Goal: Task Accomplishment & Management: Manage account settings

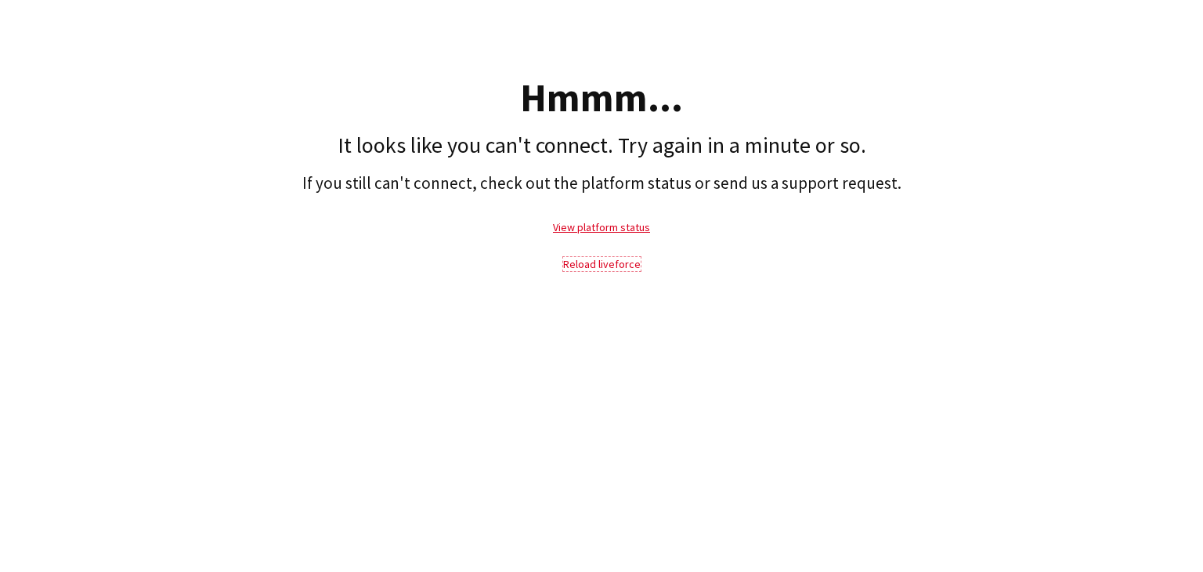
click at [604, 262] on link "Reload liveforce" at bounding box center [602, 264] width 78 height 14
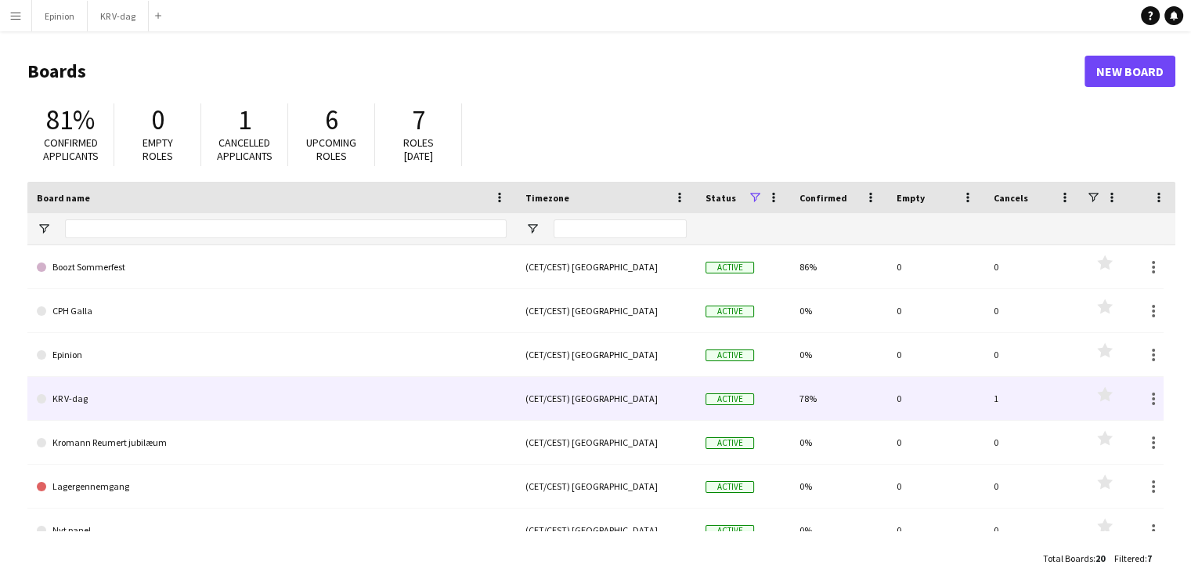
click at [66, 397] on link "KR V-dag" at bounding box center [272, 399] width 470 height 44
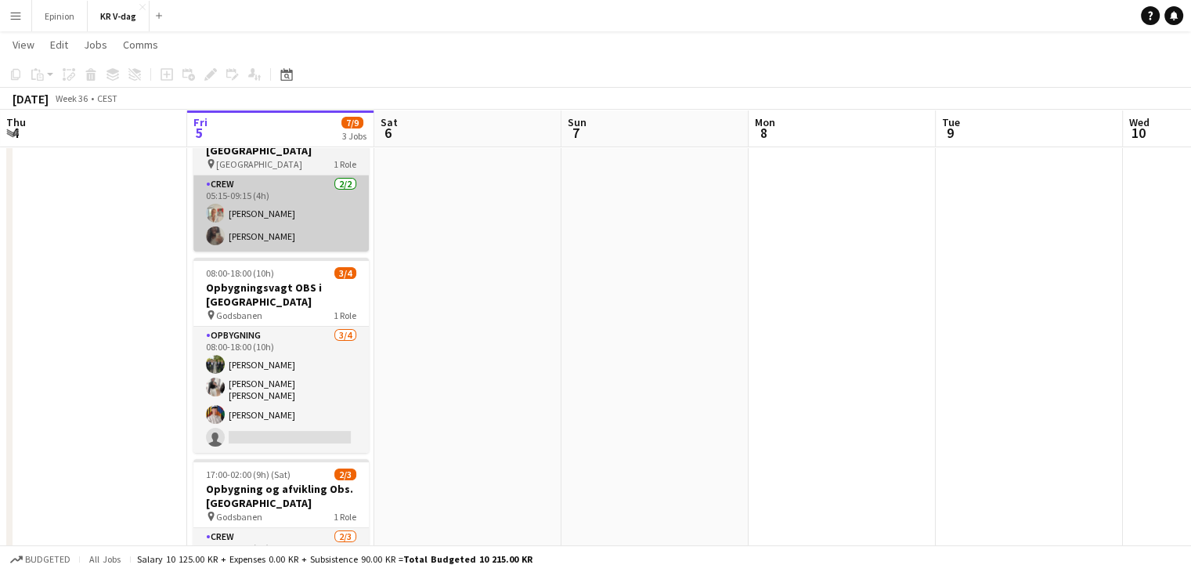
scroll to position [88, 0]
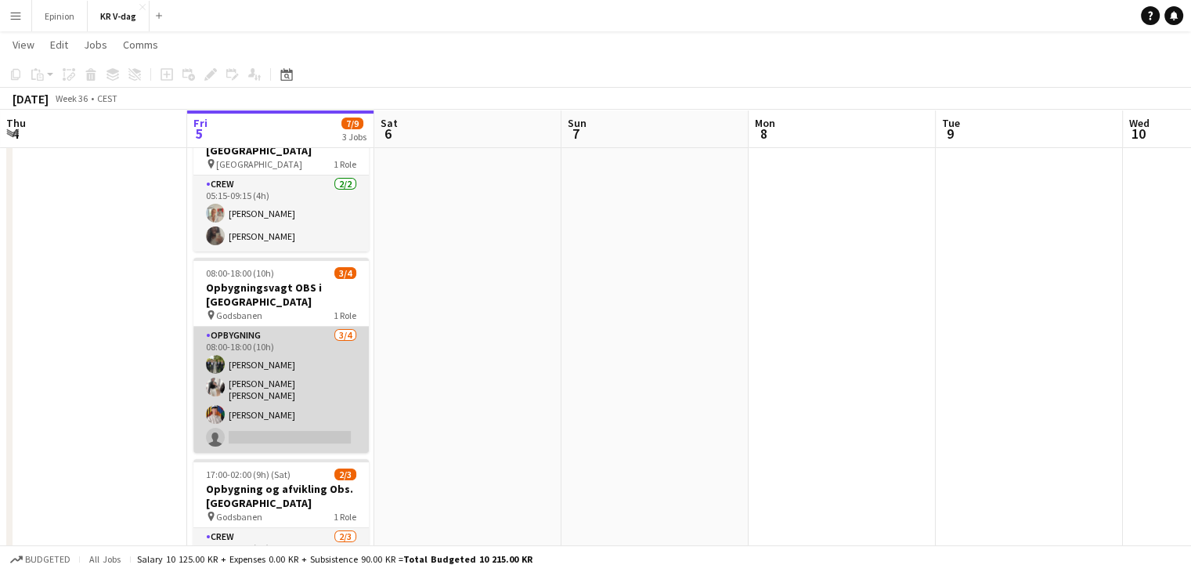
click at [265, 339] on app-card-role "Opbygning [DATE] 08:00-18:00 (10h) [PERSON_NAME] [PERSON_NAME] [PERSON_NAME] si…" at bounding box center [280, 390] width 175 height 126
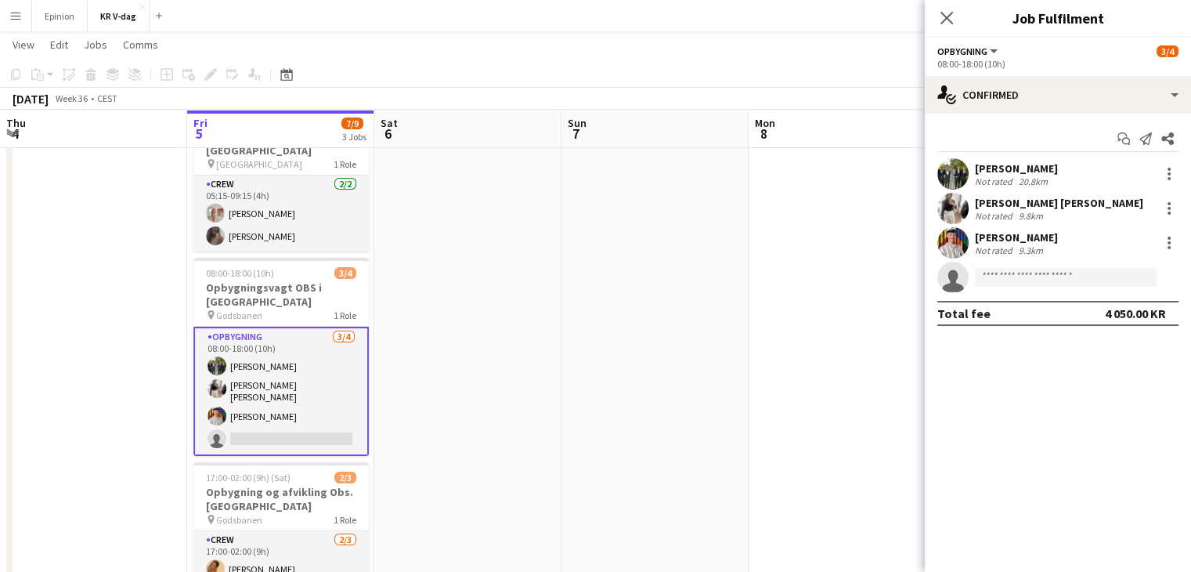
click at [955, 175] on app-user-avatar at bounding box center [952, 173] width 31 height 31
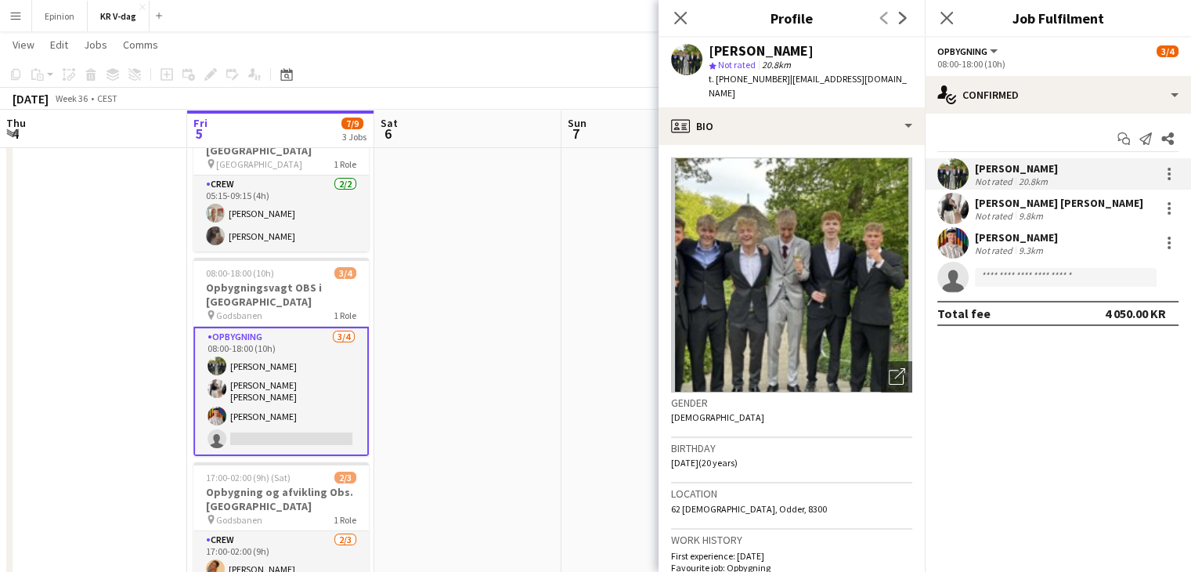
click at [948, 205] on app-user-avatar at bounding box center [952, 208] width 31 height 31
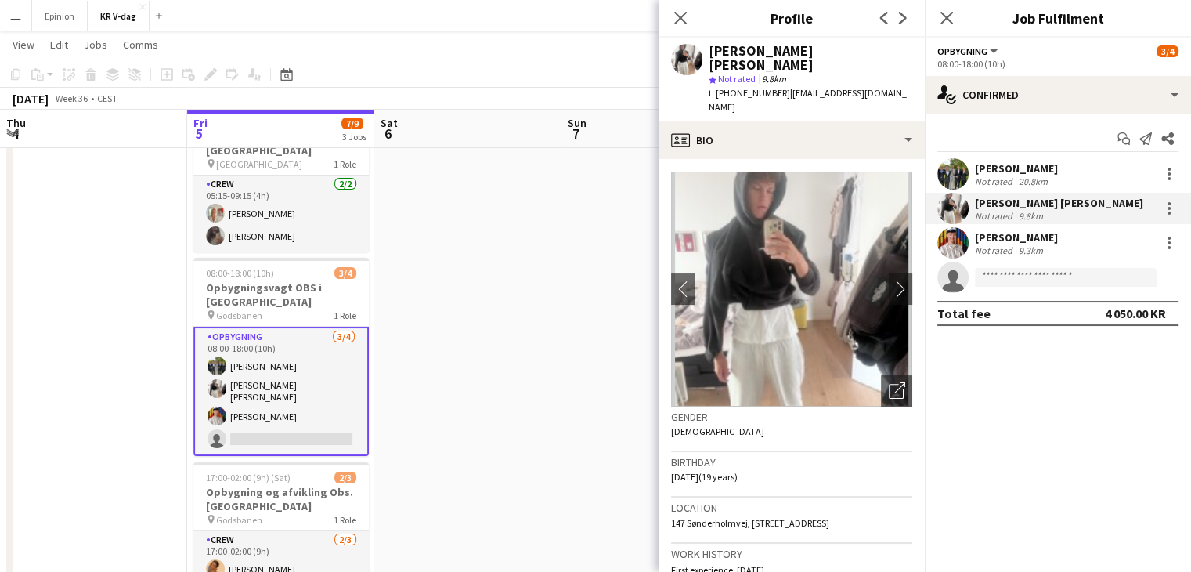
click at [945, 242] on app-user-avatar at bounding box center [952, 242] width 31 height 31
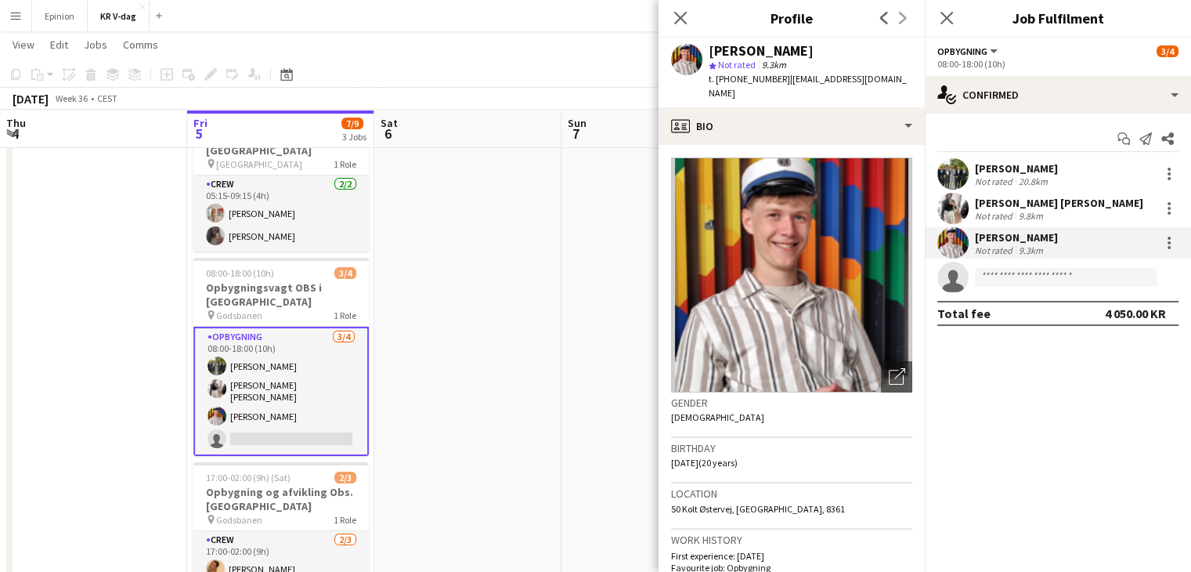
click at [952, 175] on app-user-avatar at bounding box center [952, 173] width 31 height 31
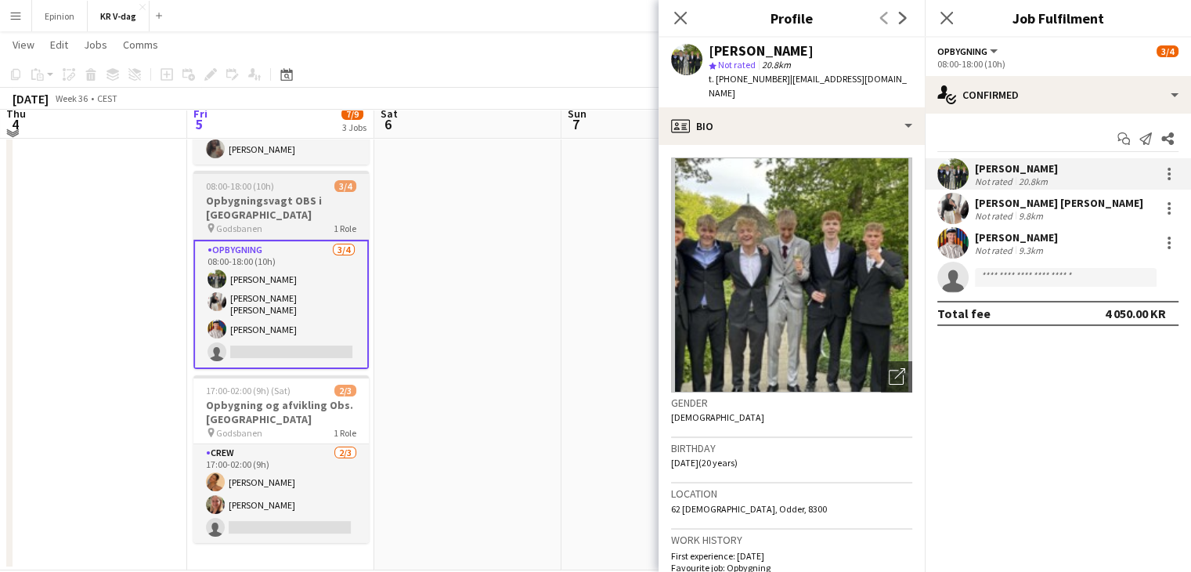
scroll to position [179, 0]
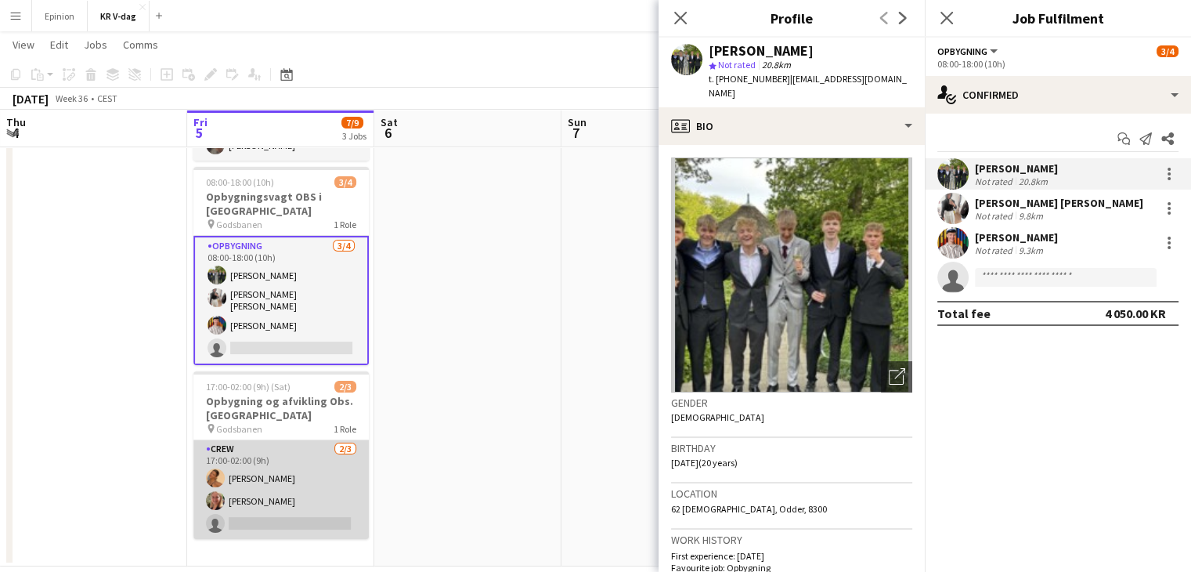
click at [288, 446] on app-card-role "Crew [DATE] 17:00-02:00 (9h) [PERSON_NAME] [PERSON_NAME] single-neutral-actions" at bounding box center [280, 489] width 175 height 99
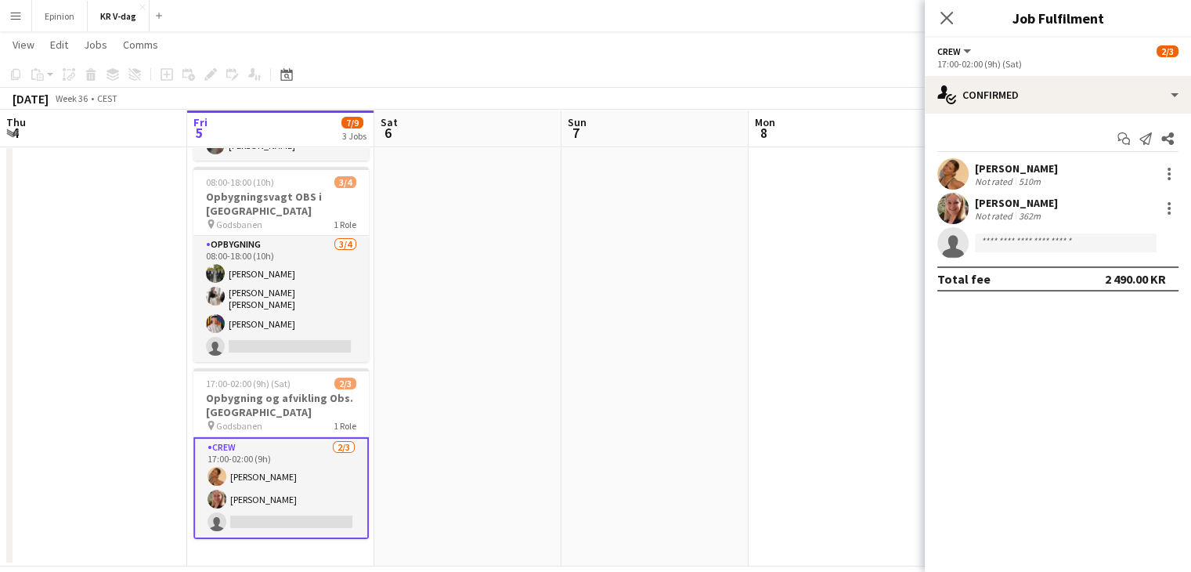
click at [945, 180] on app-user-avatar at bounding box center [952, 173] width 31 height 31
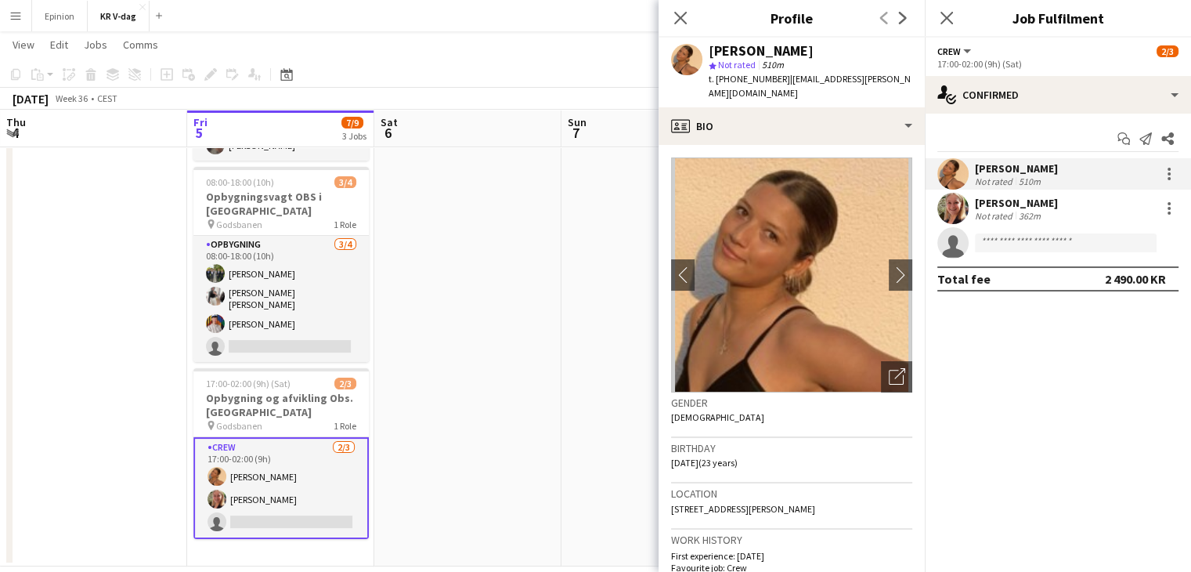
click at [955, 204] on app-user-avatar at bounding box center [952, 208] width 31 height 31
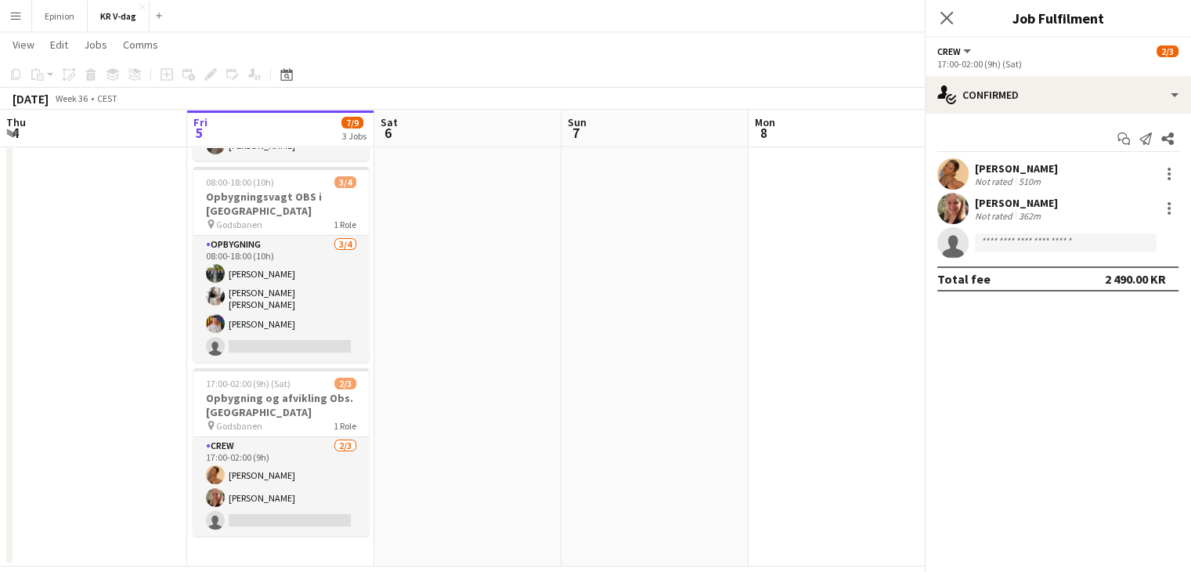
scroll to position [0, 0]
